Goal: Browse casually

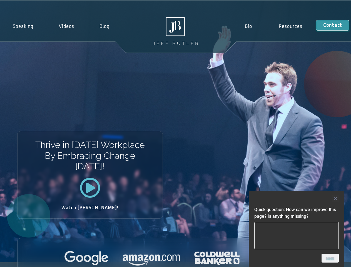
click at [175, 133] on div "Thrive in [DATE] Workplace By Embracing Change [DATE]! Watch [PERSON_NAME]!" at bounding box center [175, 131] width 351 height 261
click at [296, 198] on div at bounding box center [296, 198] width 84 height 7
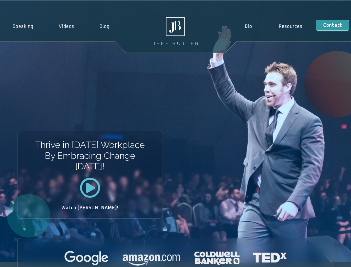
click at [330, 258] on div at bounding box center [175, 257] width 316 height 15
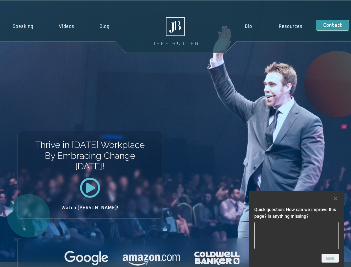
click at [175, 133] on div "Thrive in [DATE] Workplace By Embracing Change [DATE]! Watch [PERSON_NAME]!" at bounding box center [175, 131] width 351 height 261
click at [296, 198] on div at bounding box center [296, 198] width 84 height 7
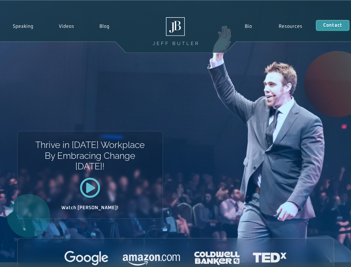
click at [330, 258] on div at bounding box center [175, 257] width 316 height 15
